Goal: Task Accomplishment & Management: Manage account settings

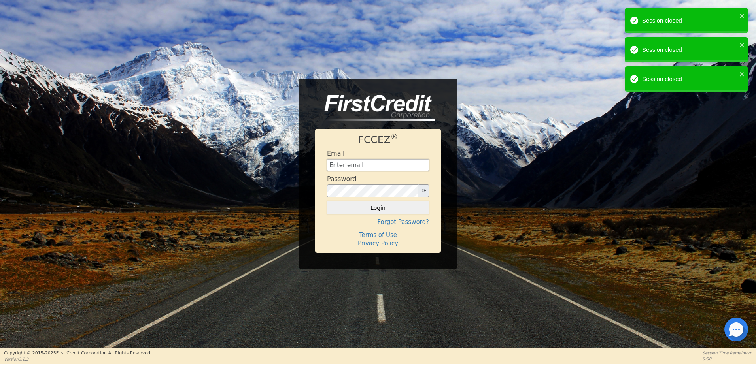
type input "[EMAIL_ADDRESS][DOMAIN_NAME]"
click at [377, 206] on button "Login" at bounding box center [378, 207] width 102 height 13
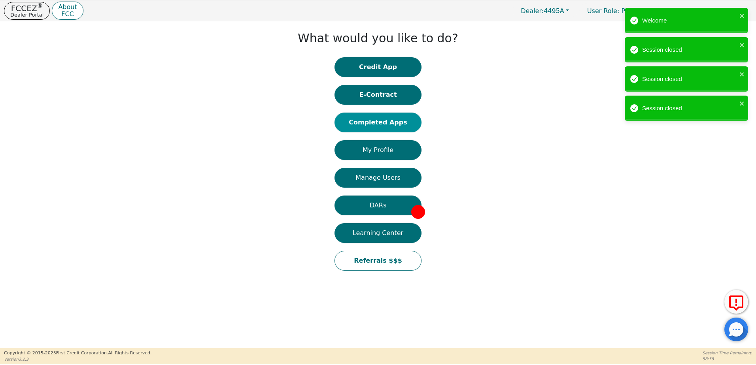
click at [369, 125] on button "Completed Apps" at bounding box center [378, 123] width 87 height 20
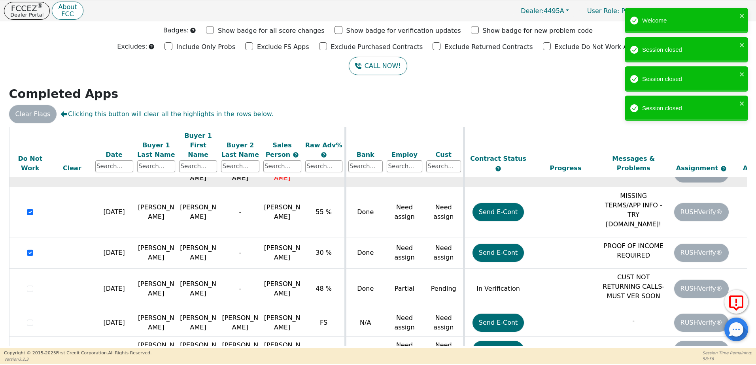
scroll to position [100, 0]
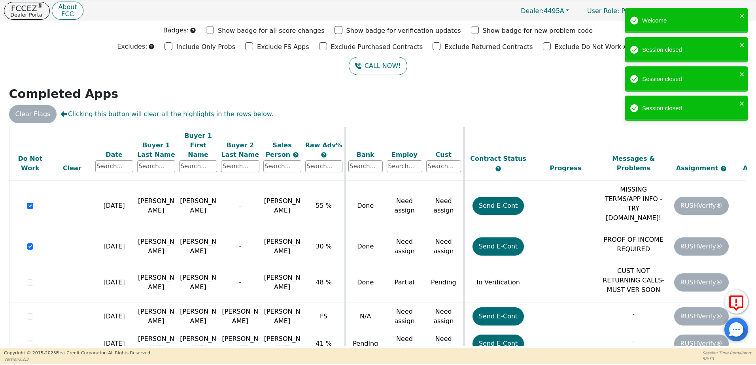
click at [742, 331] on div at bounding box center [736, 330] width 24 height 24
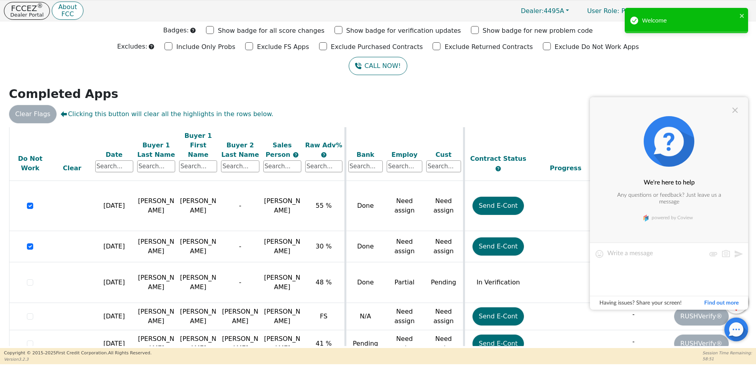
click at [678, 254] on textarea at bounding box center [656, 270] width 98 height 40
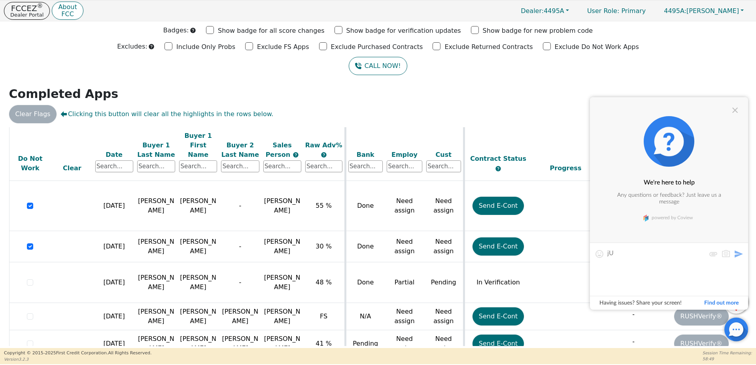
type textarea "j"
type textarea "Just an update - I did reach out to [PERSON_NAME] and told her to call for veri…"
click at [738, 257] on button at bounding box center [738, 254] width 9 height 9
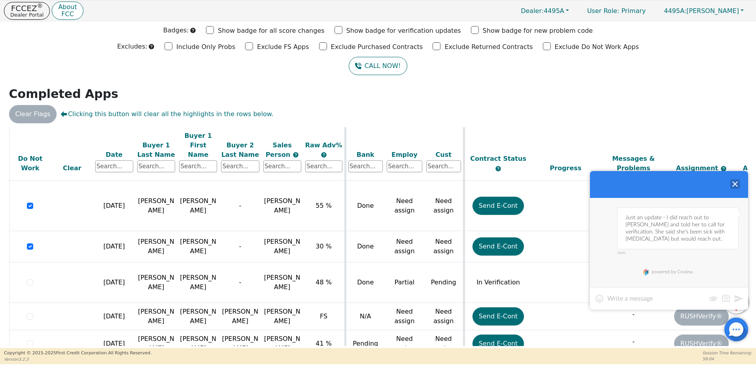
click at [733, 182] on div at bounding box center [734, 184] width 9 height 9
